Goal: Obtain resource: Download file/media

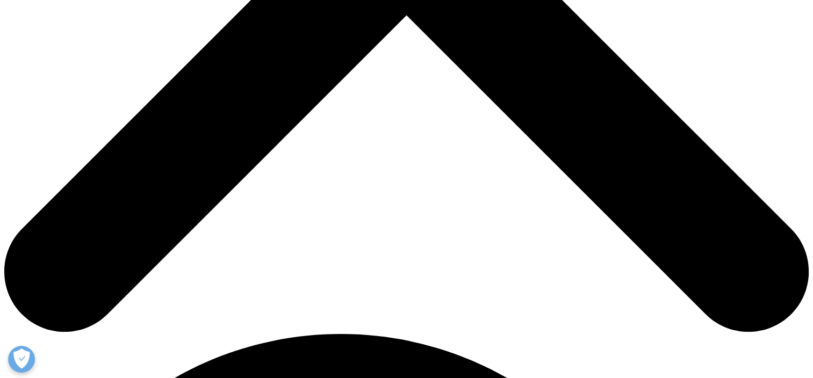
scroll to position [362, 0]
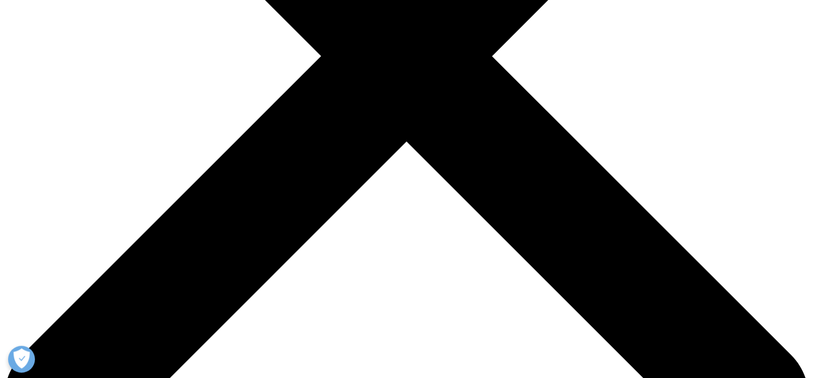
scroll to position [415, 634]
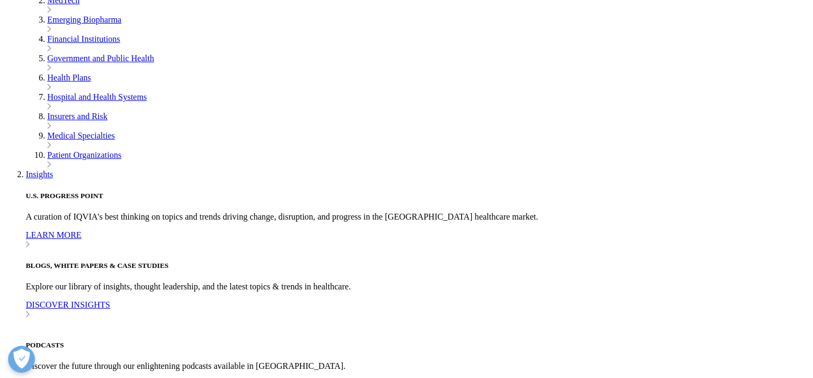
scroll to position [577, 0]
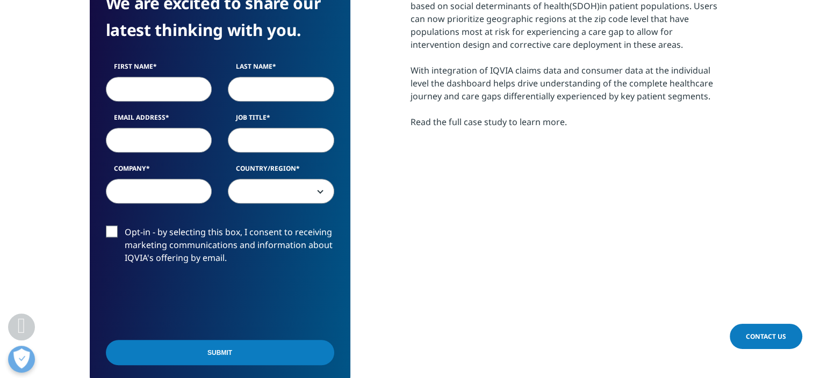
click at [148, 80] on input "First Name" at bounding box center [159, 89] width 106 height 25
type input "Perri"
type input "Kasen"
type input "[EMAIL_ADDRESS][DOMAIN_NAME]"
type input "EY Center for Health Equity"
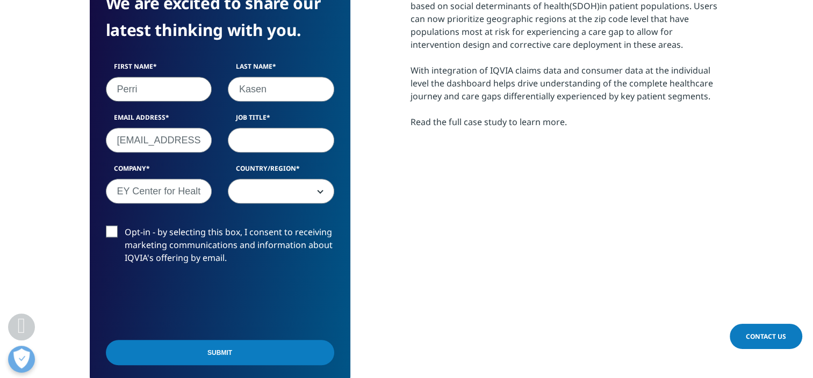
select select "[GEOGRAPHIC_DATA]"
drag, startPoint x: 135, startPoint y: 189, endPoint x: 291, endPoint y: 198, distance: 155.5
click at [291, 198] on div "First Name [PERSON_NAME] Last Name [PERSON_NAME] Email Address [EMAIL_ADDRESS][…" at bounding box center [220, 138] width 244 height 153
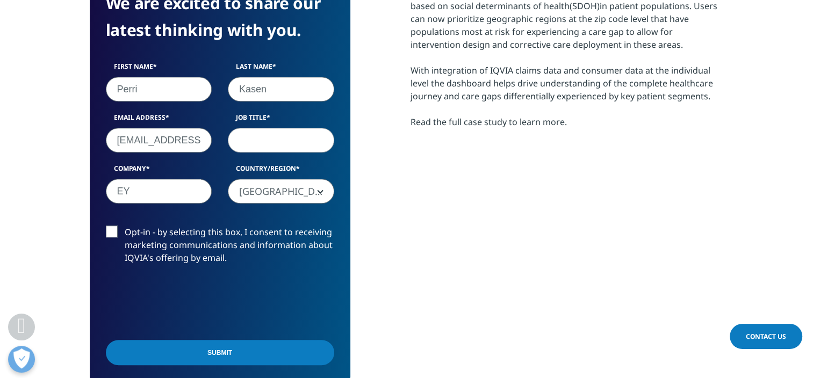
type input "EY"
drag, startPoint x: 462, startPoint y: 207, endPoint x: 455, endPoint y: 207, distance: 7.5
click at [464, 207] on div "The health equity dashboard is a unique planning tool that allows the end user …" at bounding box center [566, 182] width 313 height 416
click at [159, 344] on input "Submit" at bounding box center [220, 352] width 228 height 25
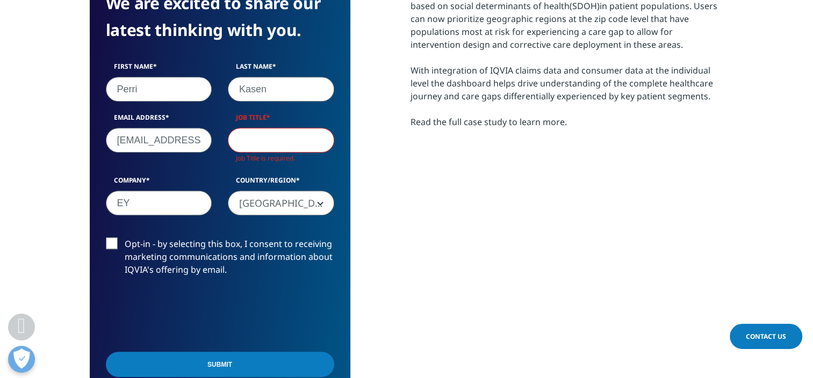
scroll to position [428, 634]
click at [278, 140] on input "Job Title" at bounding box center [281, 140] width 106 height 25
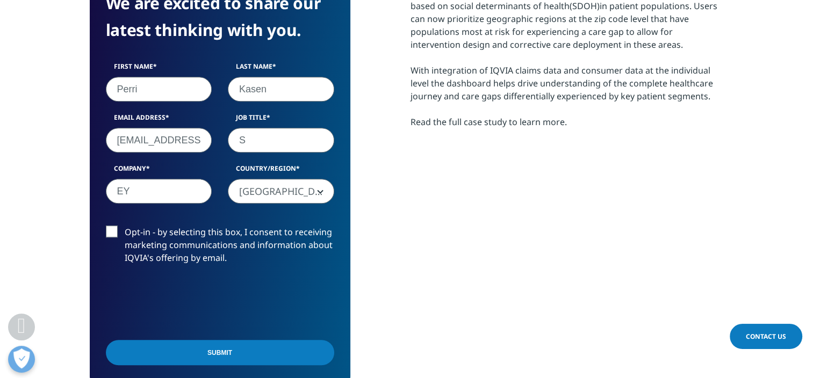
scroll to position [415, 634]
type input "Senior Manager"
click at [239, 356] on input "Submit" at bounding box center [220, 352] width 228 height 25
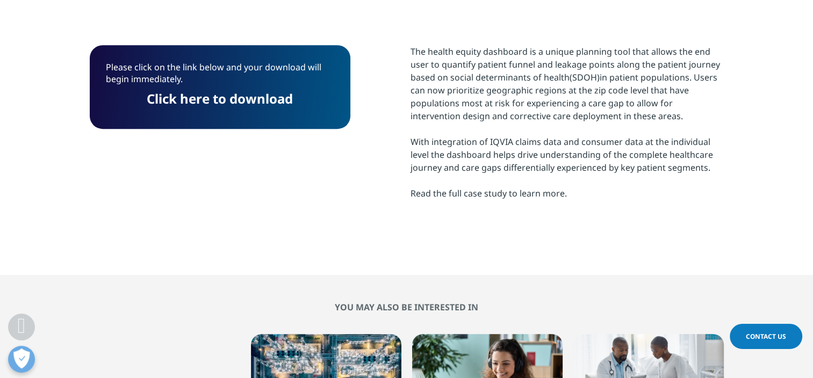
scroll to position [459, 0]
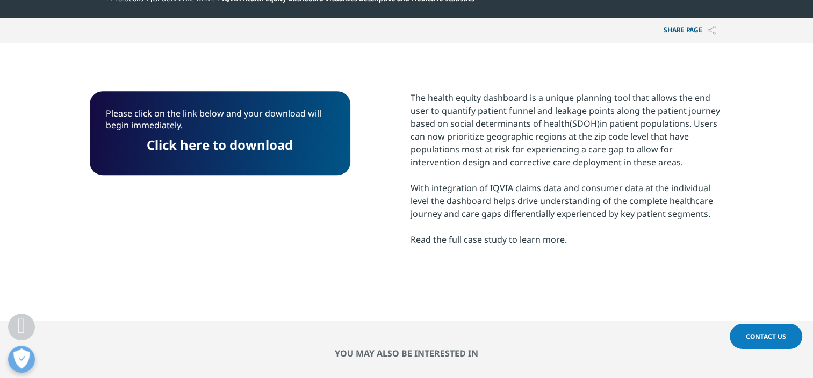
click at [275, 142] on link "Click here to download" at bounding box center [220, 145] width 146 height 18
